Goal: Check status: Check status

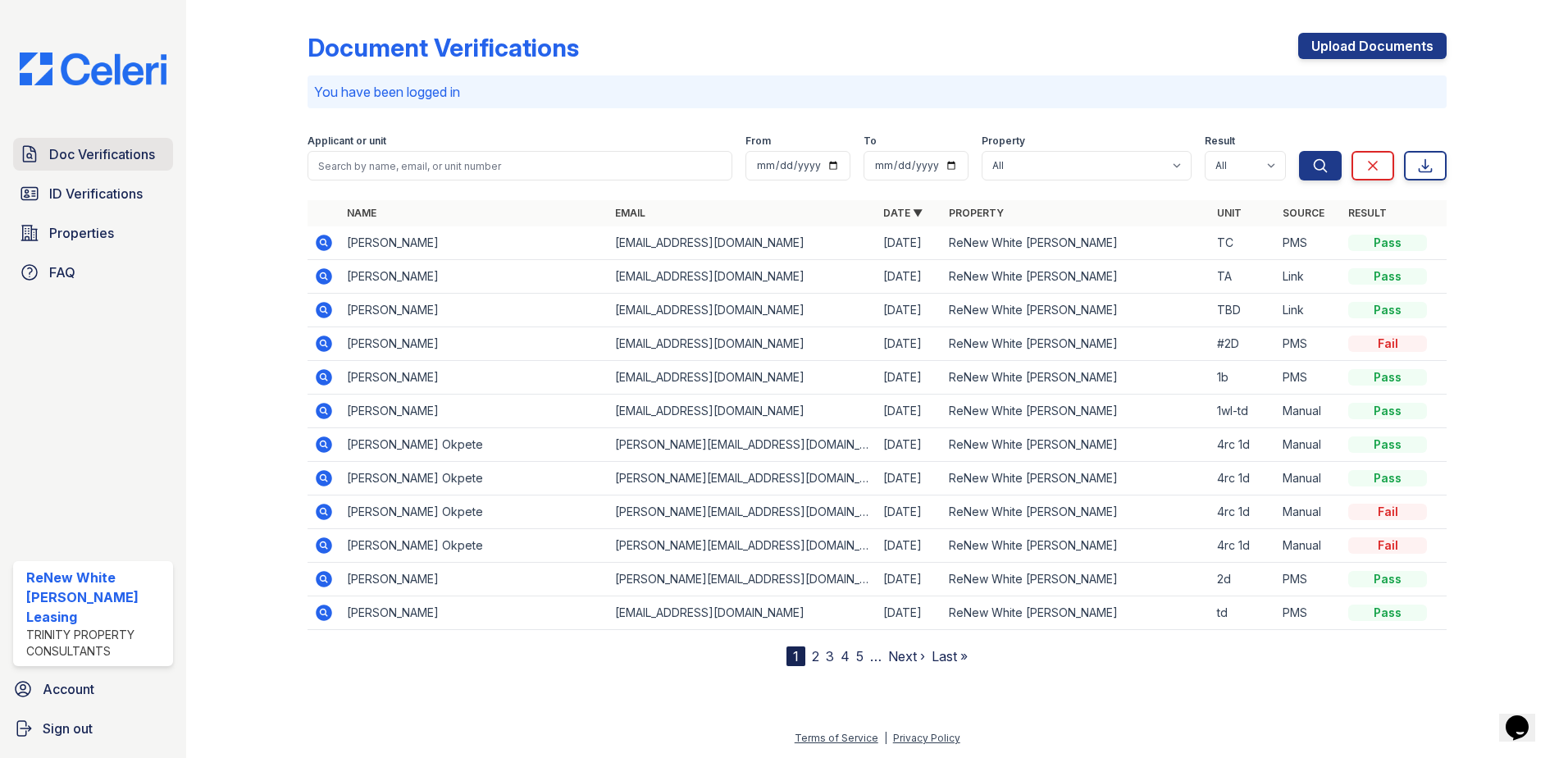
click at [76, 142] on link "Doc Verifications" at bounding box center [93, 154] width 160 height 33
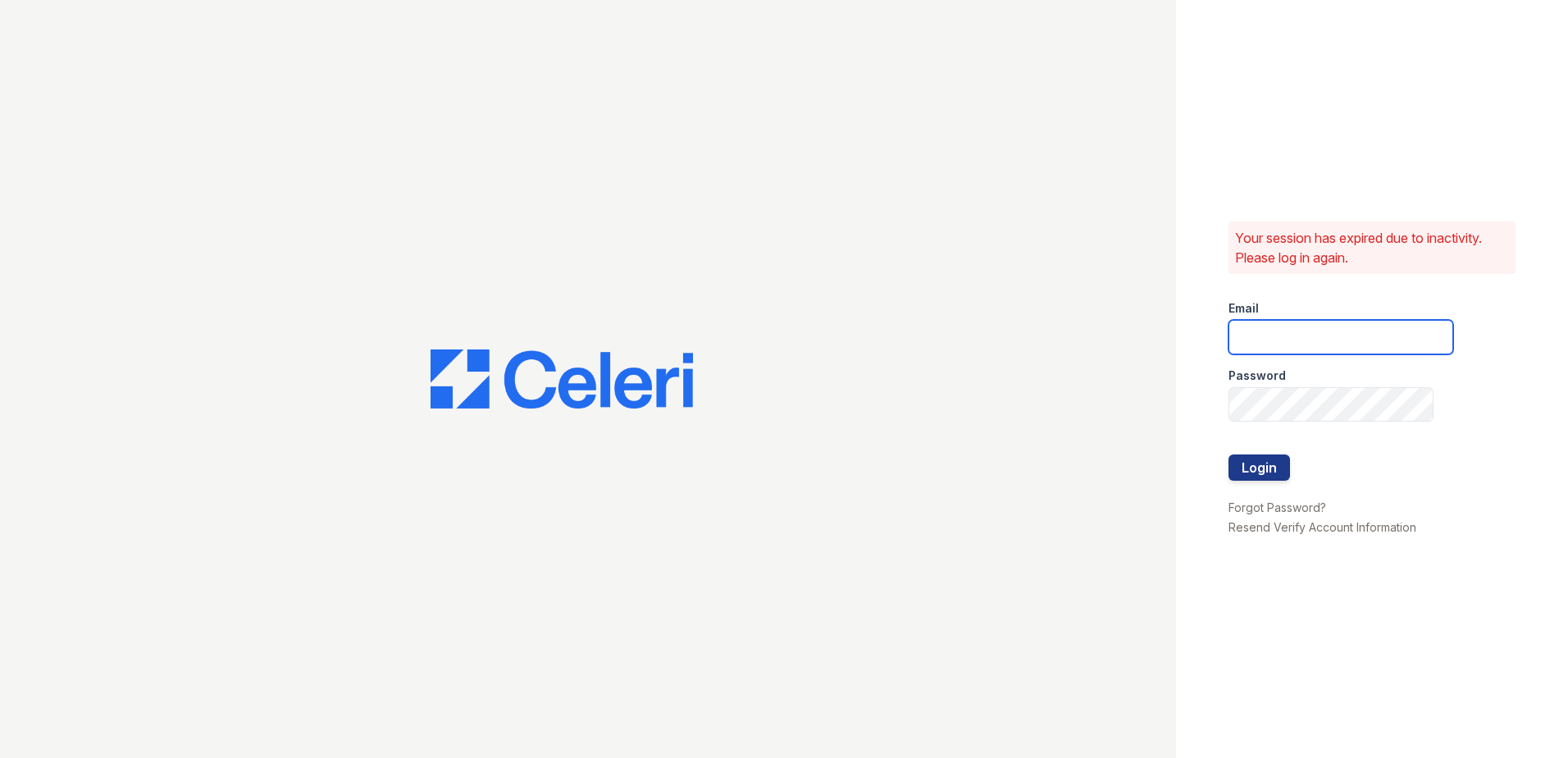
type input "renewwhitemarsh@trinity-pm.com"
click at [1278, 469] on button "Login" at bounding box center [1259, 468] width 62 height 26
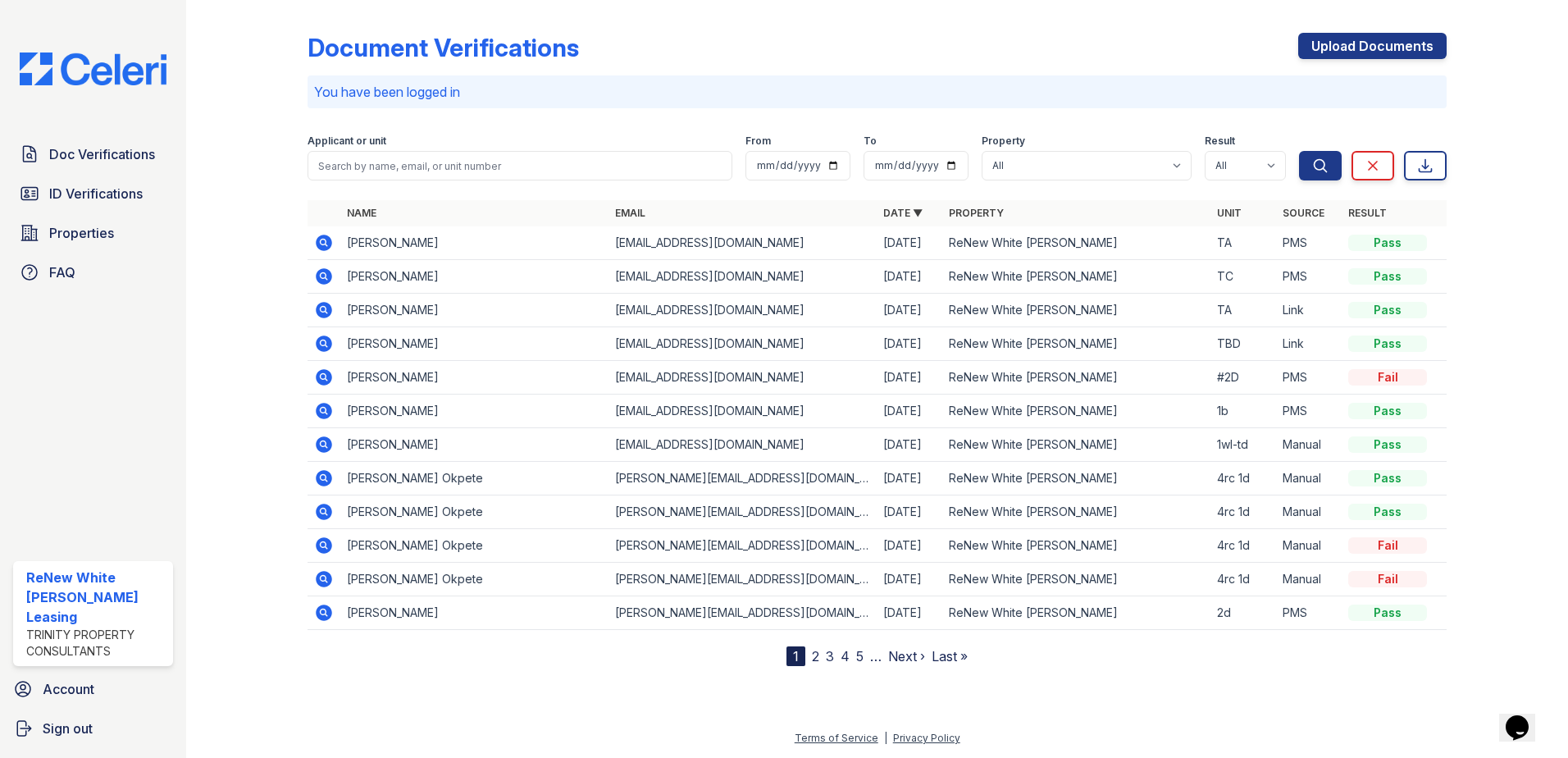
click at [325, 242] on icon at bounding box center [322, 241] width 4 height 4
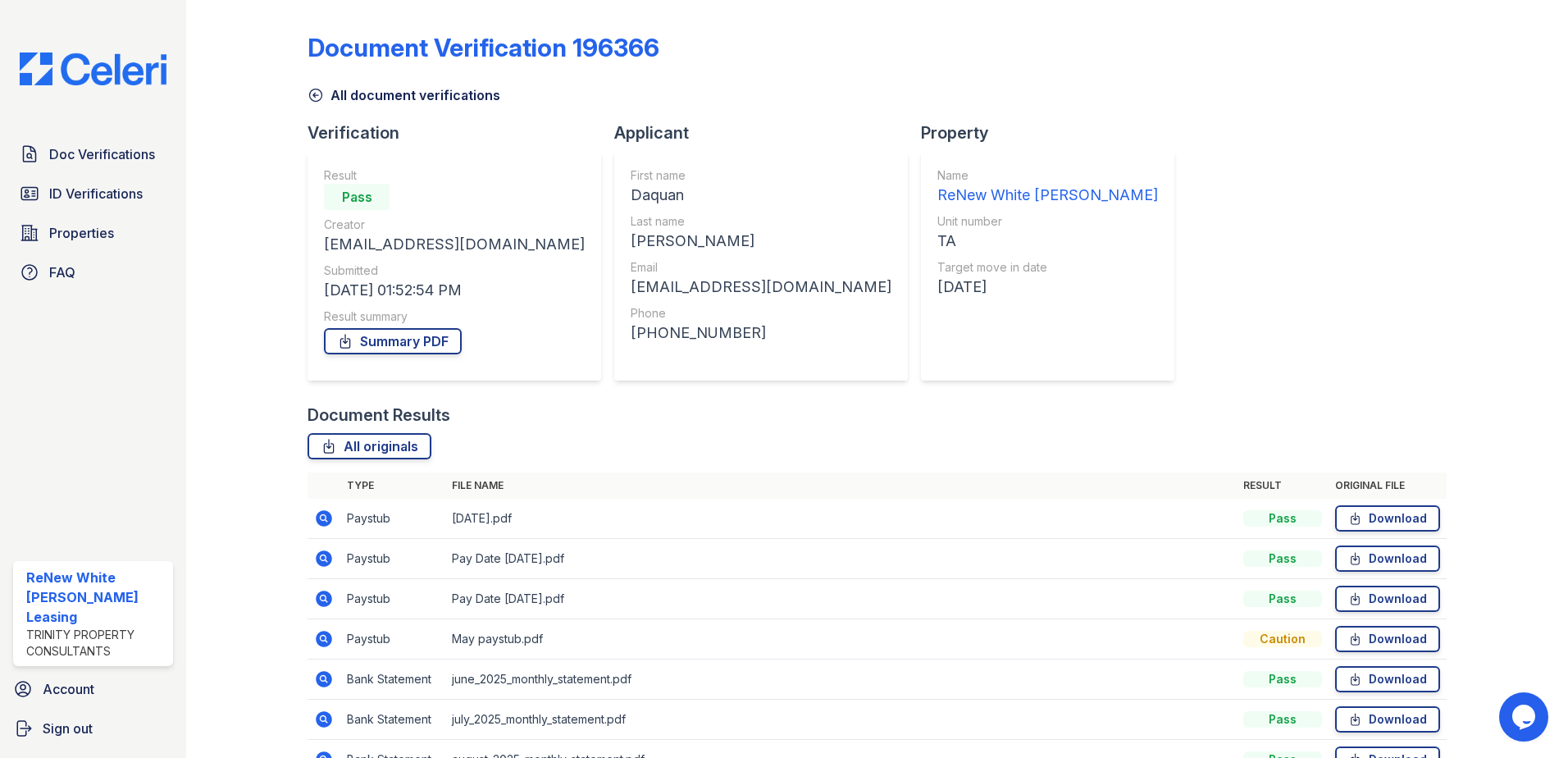
scroll to position [135, 0]
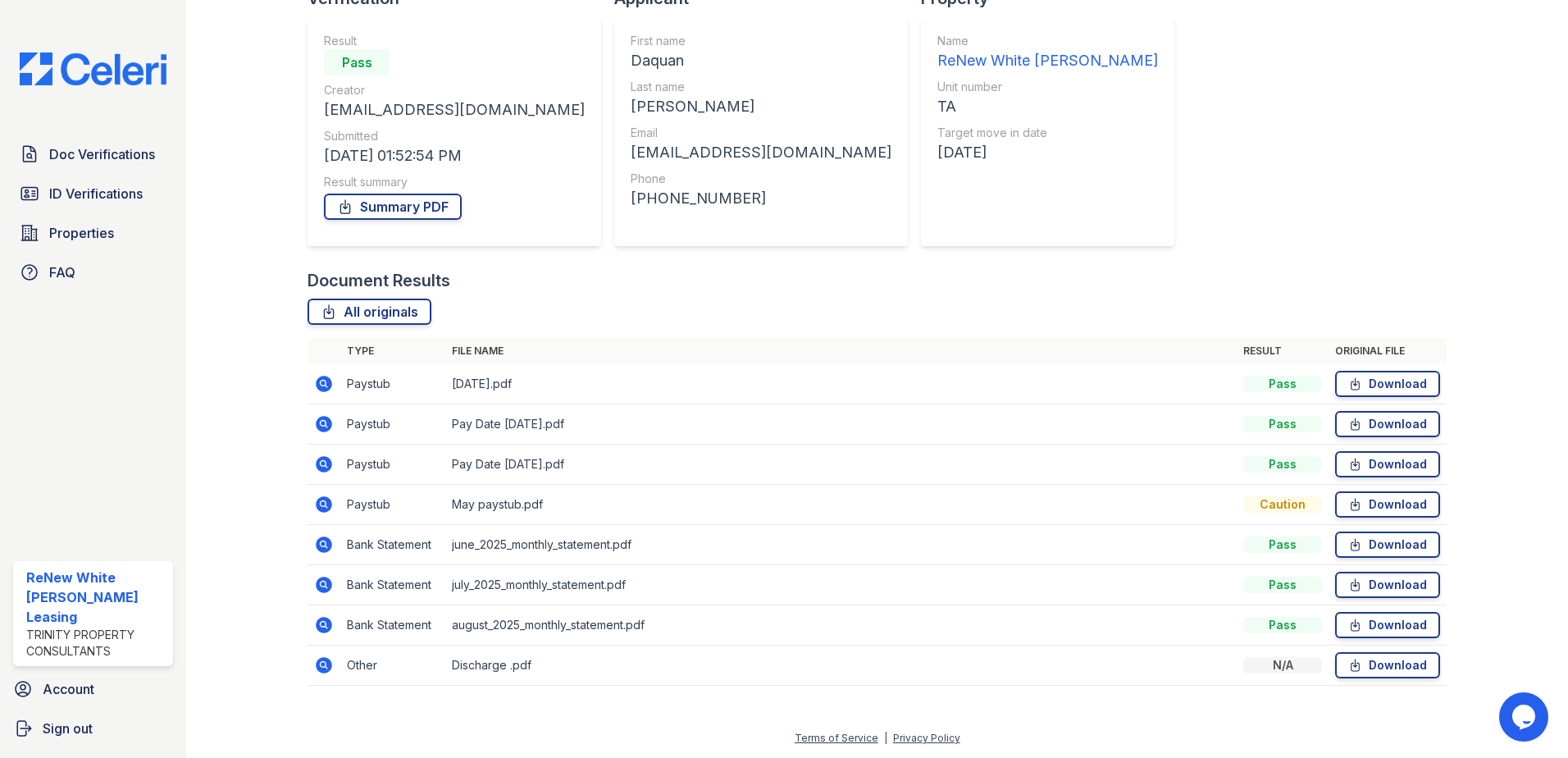
click at [318, 502] on icon at bounding box center [324, 505] width 16 height 16
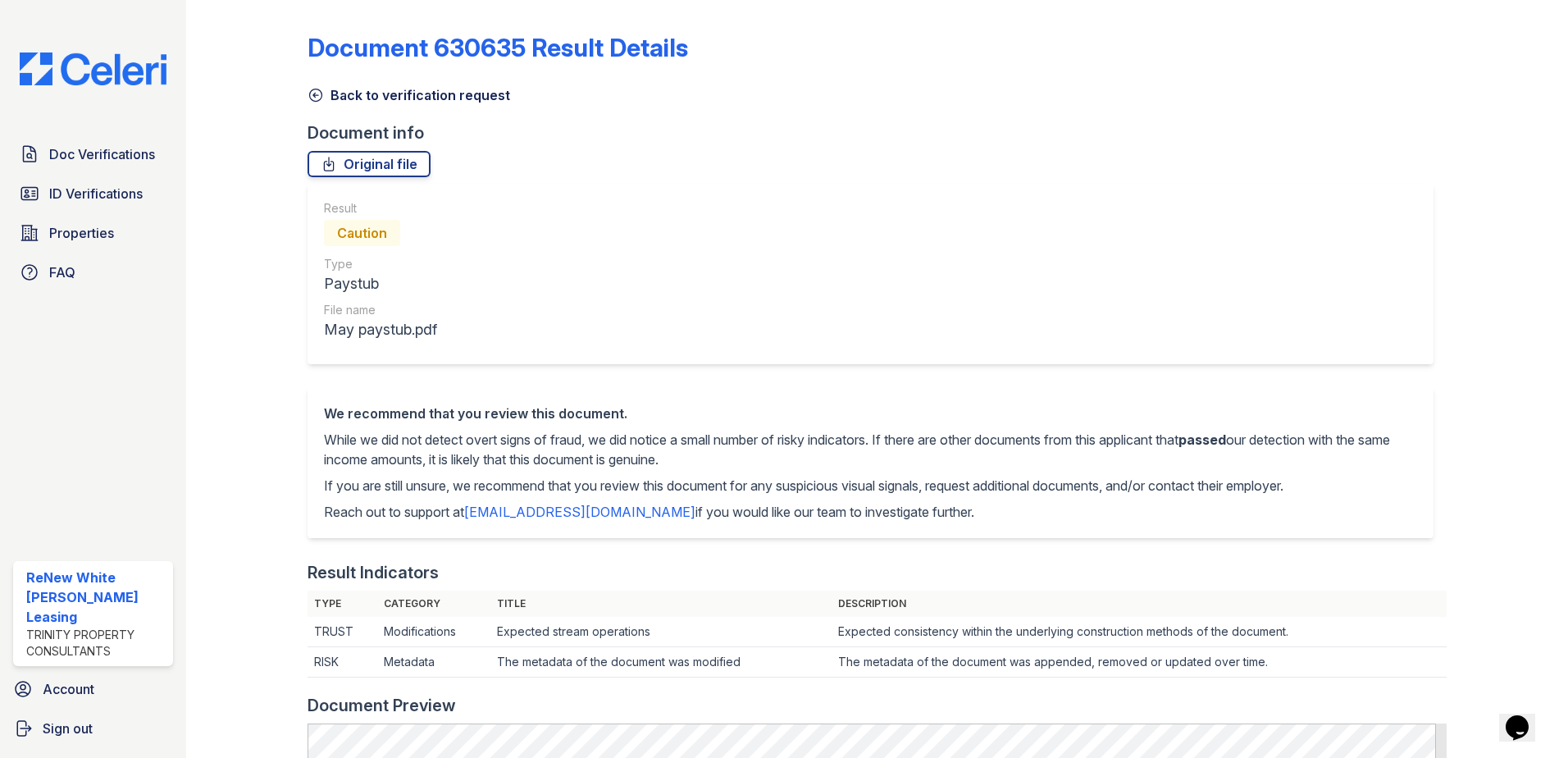
click at [412, 99] on link "Back to verification request" at bounding box center [409, 95] width 203 height 20
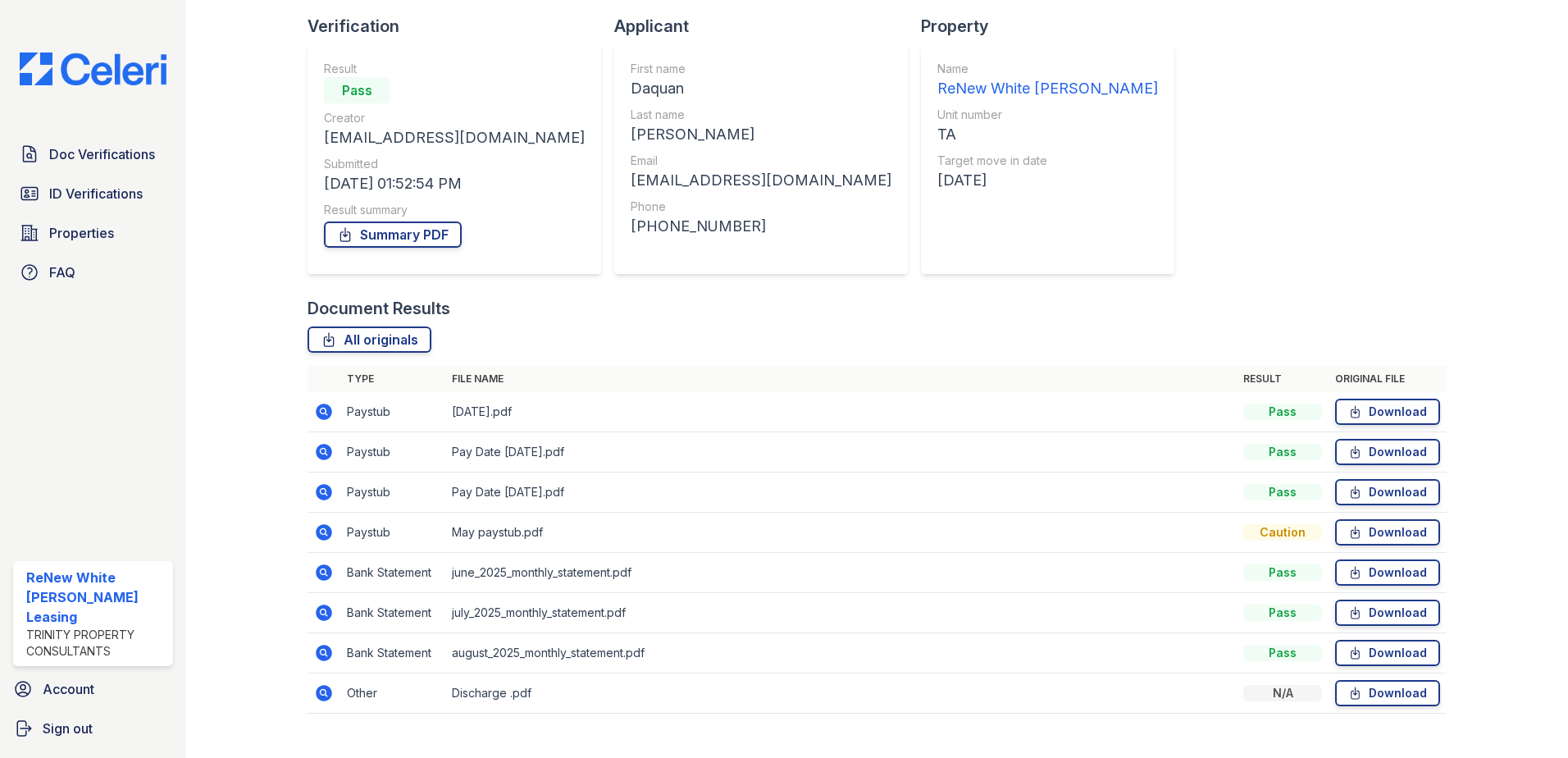
scroll to position [135, 0]
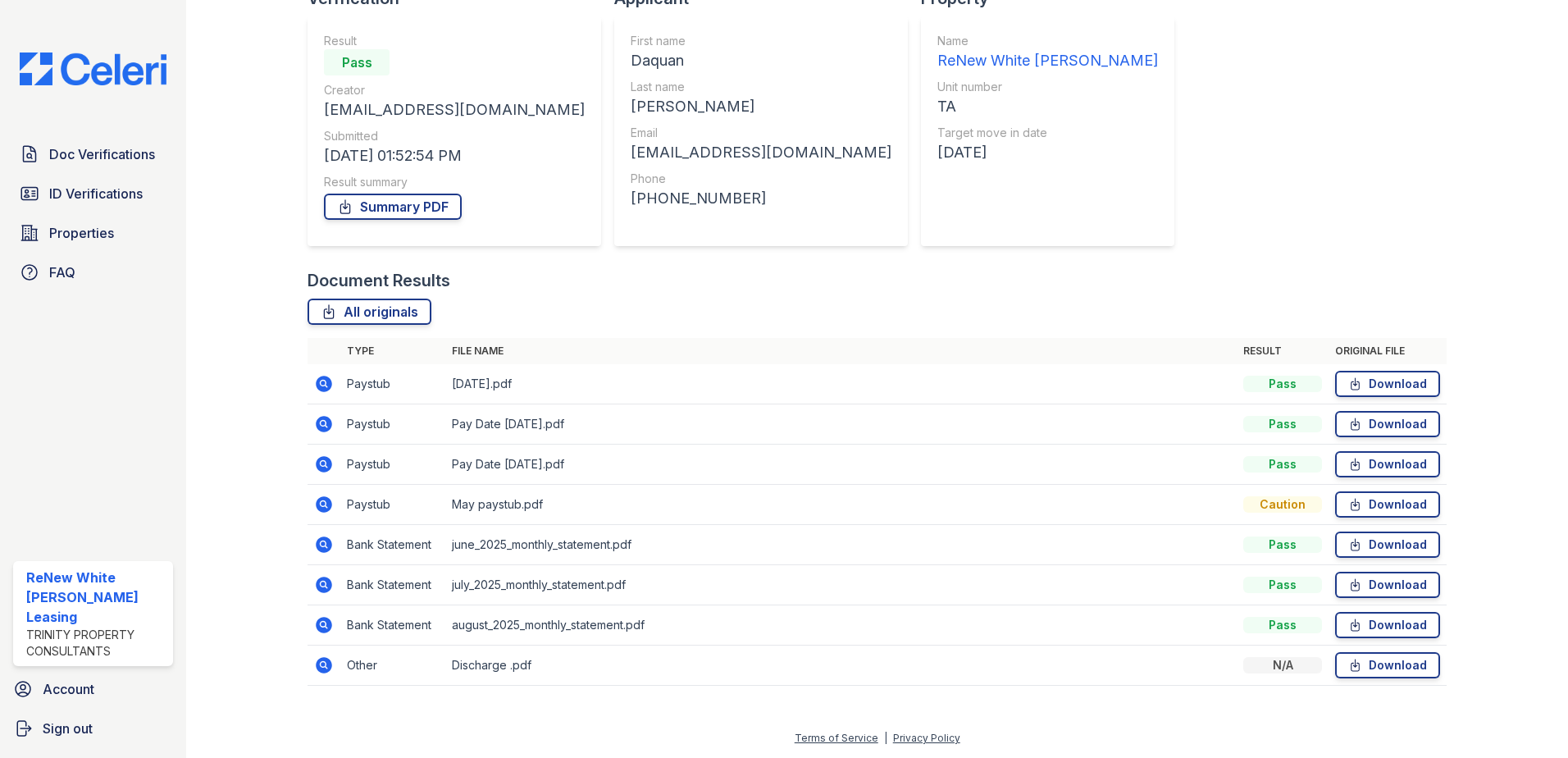
click at [322, 664] on icon at bounding box center [322, 664] width 4 height 4
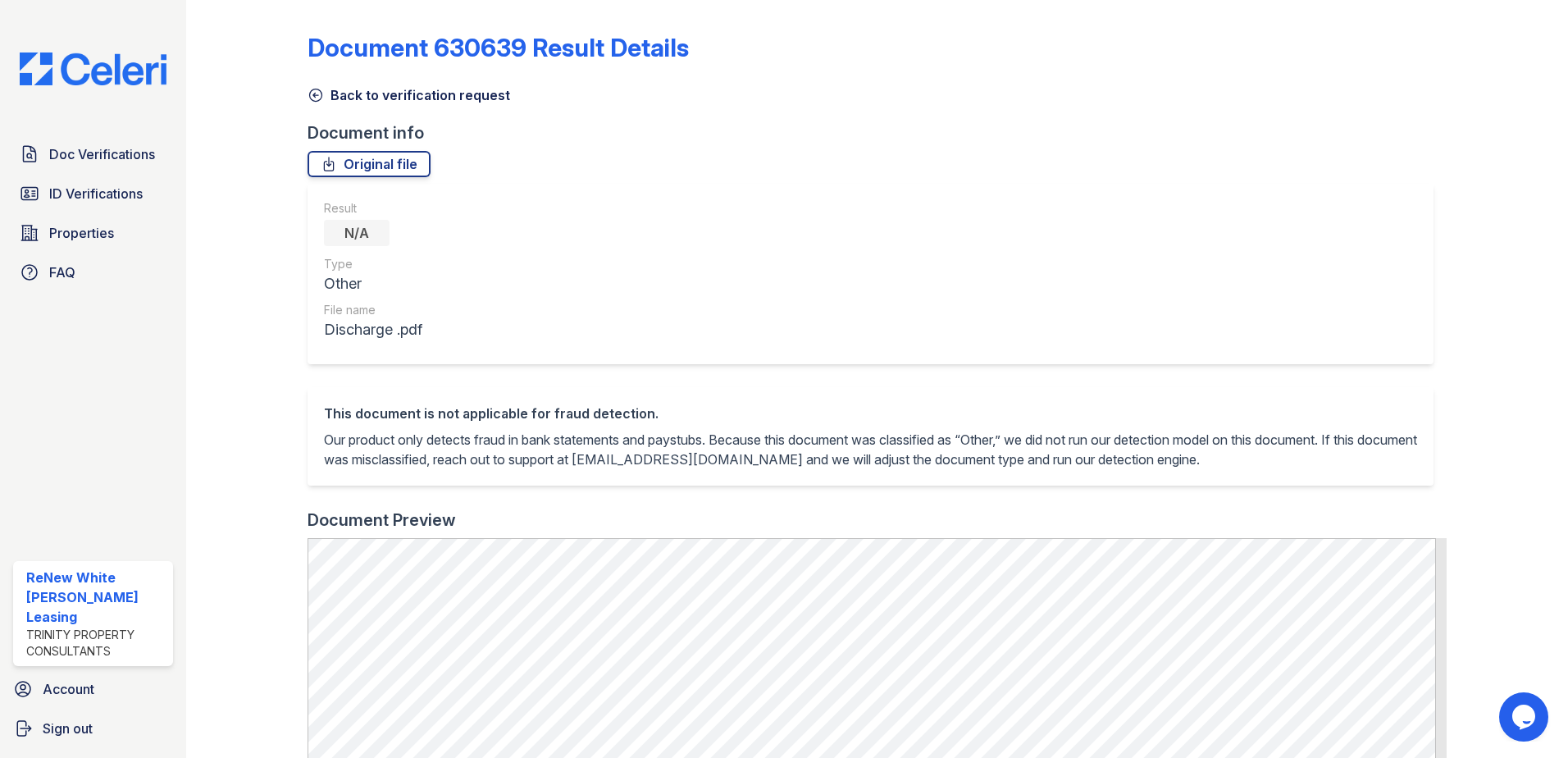
click at [327, 101] on link "Back to verification request" at bounding box center [409, 95] width 203 height 20
